Goal: Find specific page/section: Find specific page/section

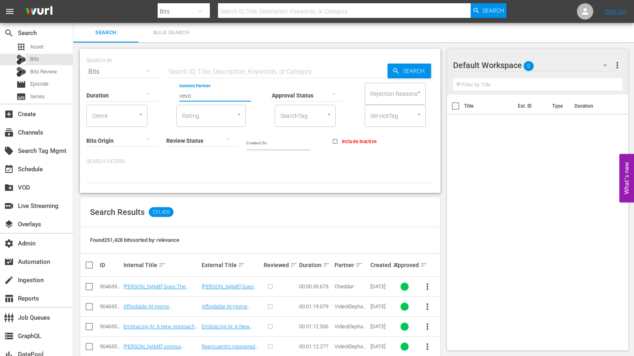
drag, startPoint x: 199, startPoint y: 97, endPoint x: 135, endPoint y: 89, distance: 64.1
click at [179, 89] on input "vevo" at bounding box center [215, 95] width 72 height 29
type input "b"
click at [234, 111] on div "Vevo (469)" at bounding box center [245, 118] width 119 height 20
type input "Vevo (469)"
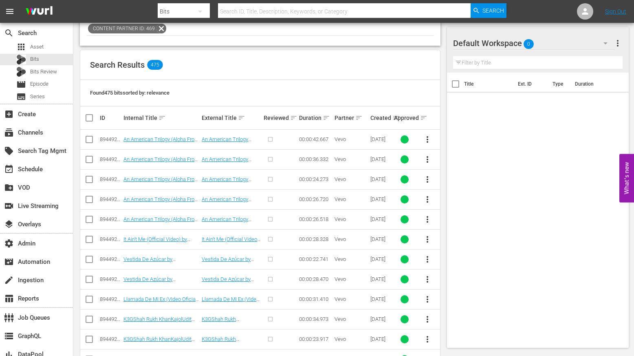
scroll to position [187, 0]
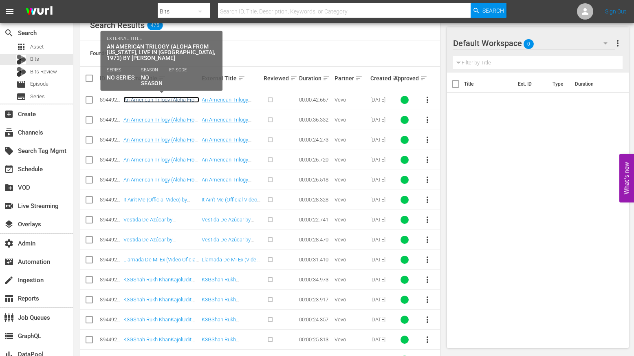
click at [171, 101] on link "An American Trilogy (Aloha From [US_STATE], Live in [GEOGRAPHIC_DATA], 1973) by…" at bounding box center [162, 109] width 76 height 24
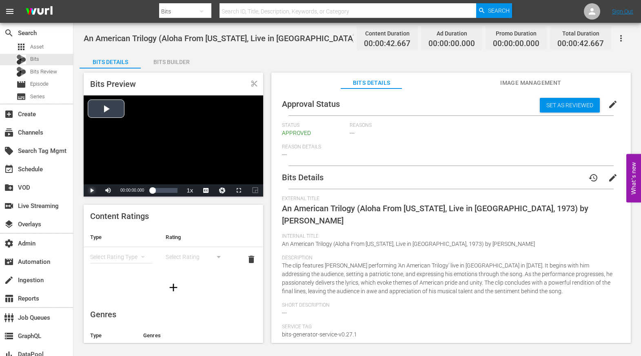
click at [92, 190] on span "Video Player" at bounding box center [92, 190] width 0 height 0
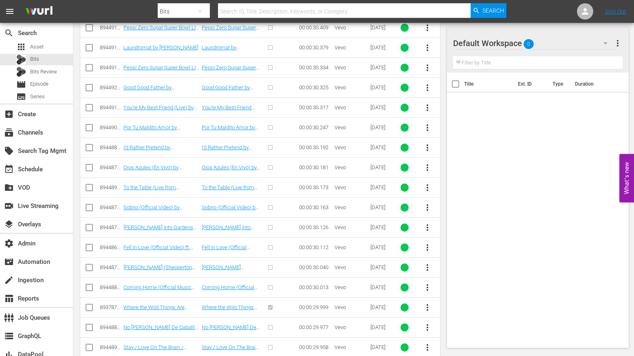
scroll to position [3038, 0]
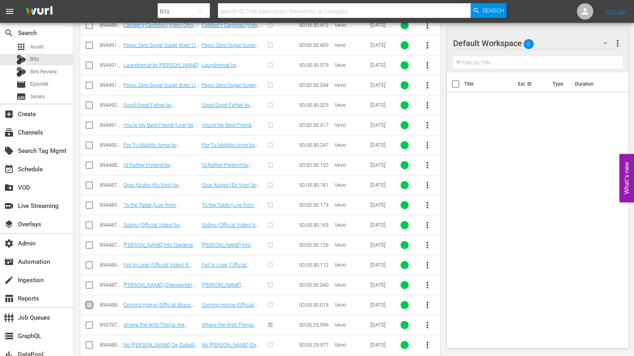
click at [89, 305] on input "checkbox" at bounding box center [89, 307] width 10 height 10
checkbox input "true"
click at [89, 286] on input "checkbox" at bounding box center [89, 287] width 10 height 10
checkbox input "true"
click at [91, 265] on input "checkbox" at bounding box center [89, 267] width 10 height 10
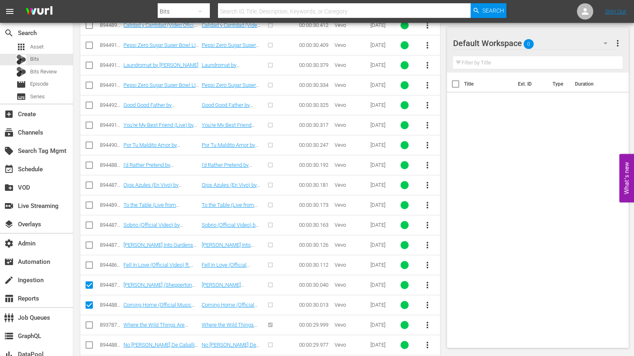
checkbox input "true"
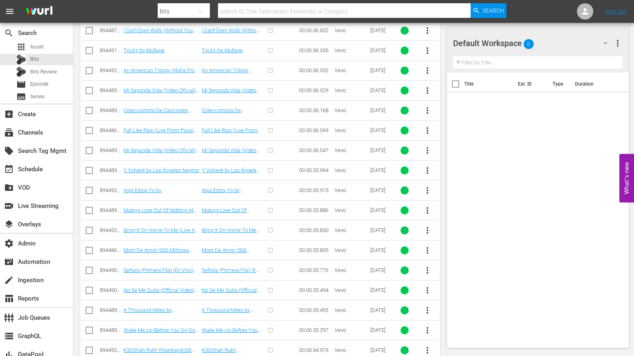
scroll to position [1684, 0]
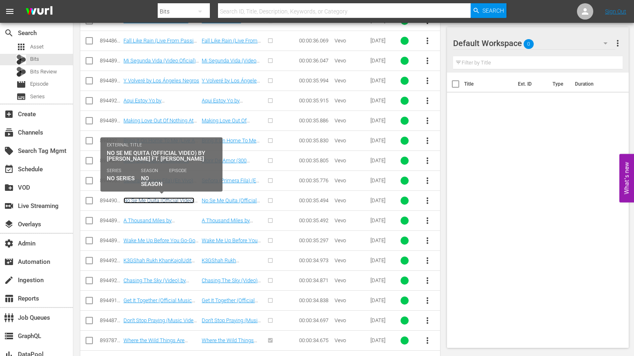
click at [183, 201] on link "No Se Me Quita (Official Video) by [PERSON_NAME] ft. [PERSON_NAME]" at bounding box center [159, 206] width 71 height 18
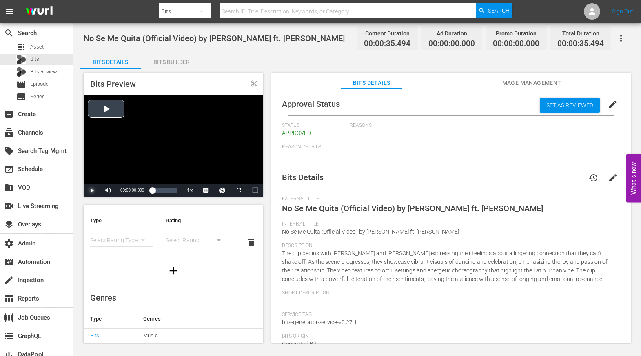
click at [92, 190] on span "Video Player" at bounding box center [92, 190] width 0 height 0
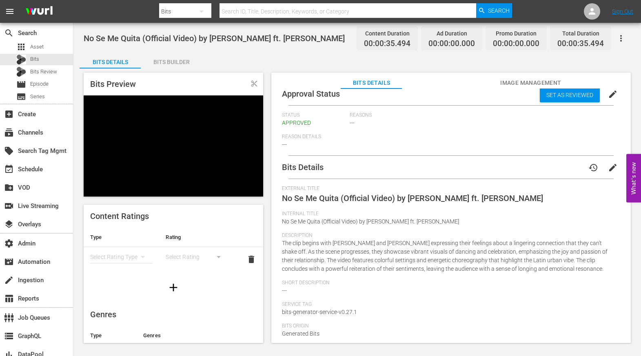
scroll to position [134, 0]
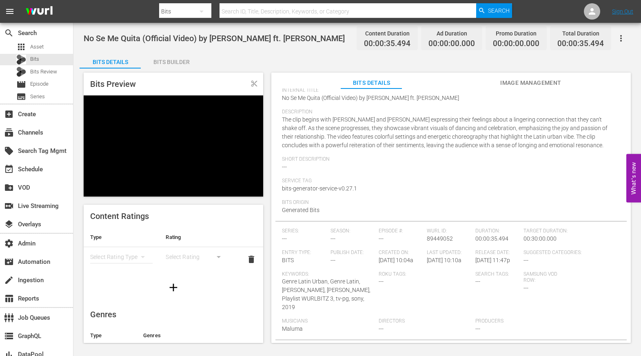
click at [435, 241] on span "89449052" at bounding box center [439, 238] width 26 height 7
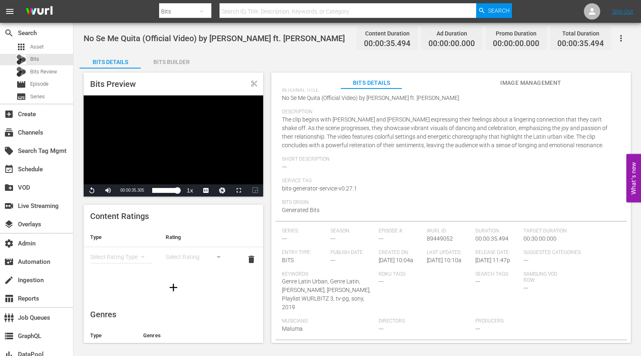
click at [419, 238] on div "Episode #: ---" at bounding box center [402, 239] width 48 height 22
click at [436, 237] on span "89449052" at bounding box center [439, 238] width 26 height 7
copy span "89449052"
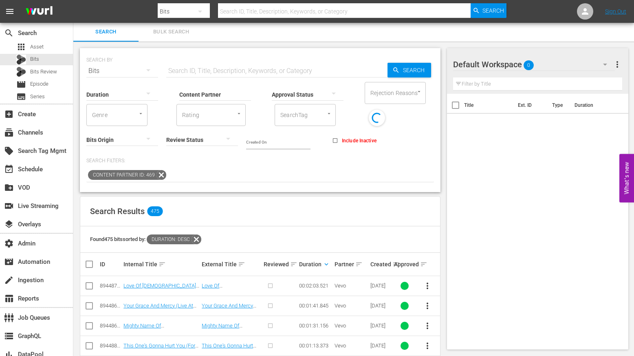
scroll to position [166, 0]
copy div "8944922"
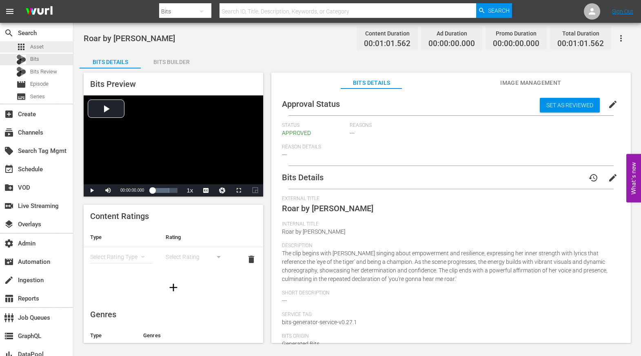
click at [42, 44] on span "Asset" at bounding box center [36, 47] width 13 height 8
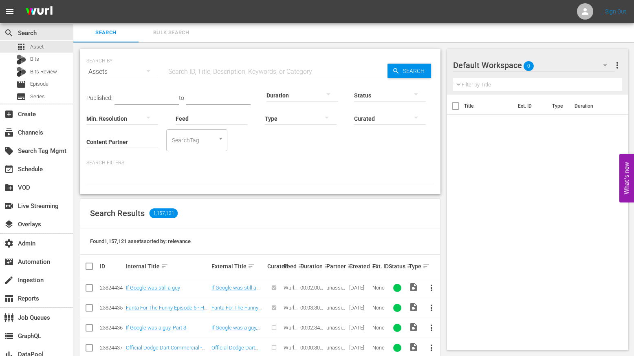
click at [137, 140] on input "Content Partner" at bounding box center [122, 142] width 72 height 29
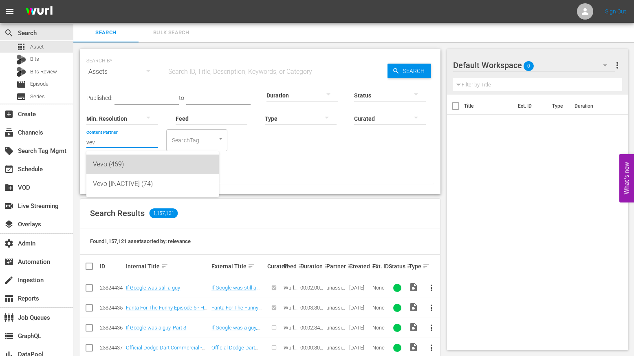
click at [133, 168] on div "Vevo (469)" at bounding box center [152, 165] width 119 height 20
type input "Vevo (469)"
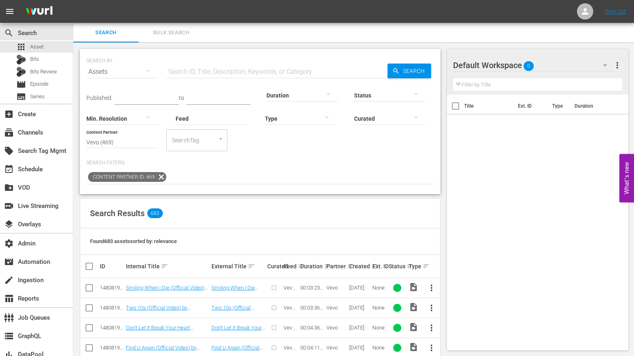
scroll to position [185, 0]
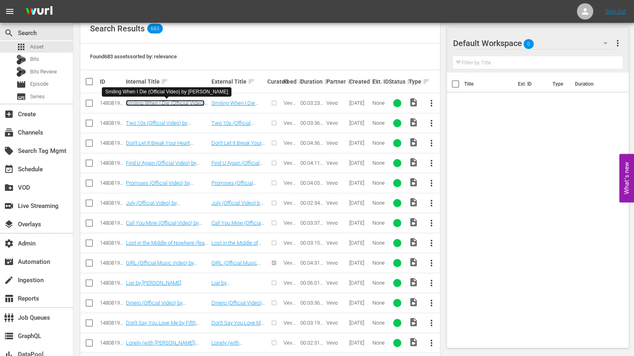
click at [181, 102] on link "Smiling When I Die (Official Video) by [PERSON_NAME]" at bounding box center [165, 106] width 79 height 12
